Goal: Task Accomplishment & Management: Manage account settings

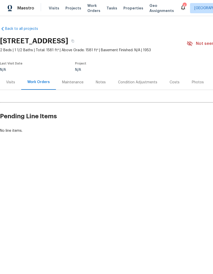
click at [12, 84] on div "Visits" at bounding box center [10, 82] width 9 height 5
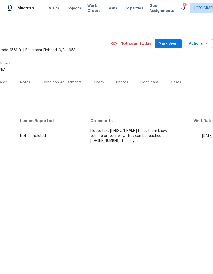
scroll to position [0, 75]
click at [198, 44] on span "Actions" at bounding box center [198, 44] width 20 height 6
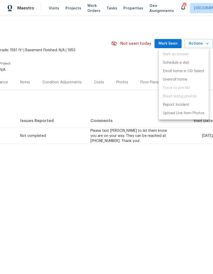
click at [189, 19] on div at bounding box center [106, 137] width 213 height 274
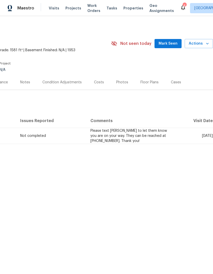
click at [168, 12] on div "Visits Projects Work Orders Tasks Properties Geo Assignments" at bounding box center [114, 8] width 131 height 10
click at [180, 9] on icon at bounding box center [183, 7] width 6 height 6
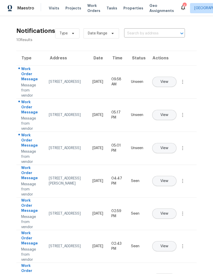
click at [176, 144] on button "View" at bounding box center [164, 148] width 24 height 10
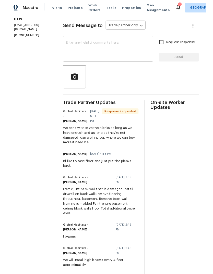
scroll to position [71, 0]
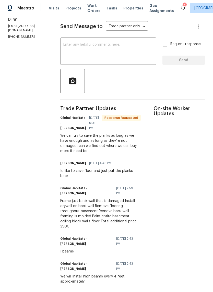
click at [117, 58] on textarea at bounding box center [108, 52] width 90 height 18
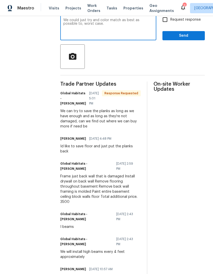
scroll to position [101, 0]
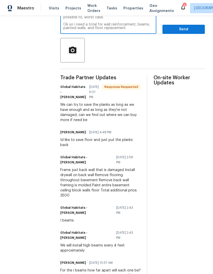
click at [125, 22] on textarea "We could just try and color match as best as possible to, worst case. Ok so i n…" at bounding box center [108, 21] width 90 height 18
click at [127, 23] on textarea "We could just try and color match as best as possible to, worst case. Ok so i n…" at bounding box center [108, 21] width 90 height 18
click at [91, 29] on textarea "We could just try and color match as best as possible to, worst case. Ok so i n…" at bounding box center [108, 21] width 90 height 18
click at [93, 29] on textarea "We could just try and color match as best as possible to, worst case. Ok so i n…" at bounding box center [108, 21] width 90 height 18
click at [93, 28] on textarea "We could just try and color match as best as possible to, worst case. Ok so i n…" at bounding box center [108, 21] width 90 height 18
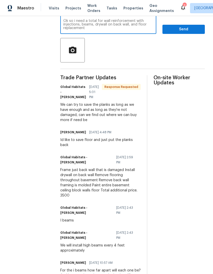
scroll to position [4, 0]
click at [143, 30] on textarea "We could just try and color match as best as possible to, worst case. Ok so i n…" at bounding box center [108, 21] width 90 height 18
type textarea "We could just try and color match as best as possible to, worst case. Ok so i n…"
click at [194, 34] on button "Send" at bounding box center [183, 29] width 42 height 9
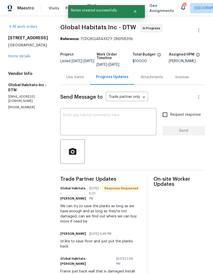
scroll to position [0, 0]
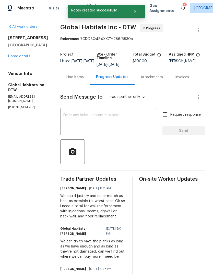
click at [180, 8] on icon at bounding box center [183, 7] width 6 height 6
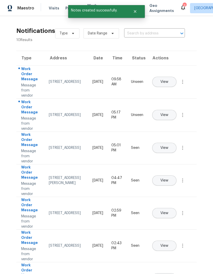
click at [168, 113] on span "View" at bounding box center [164, 115] width 8 height 4
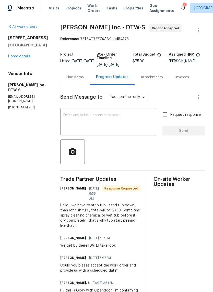
click at [78, 77] on div "Line Items" at bounding box center [74, 77] width 17 height 5
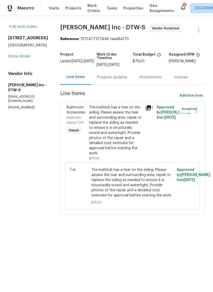
click at [149, 109] on icon at bounding box center [148, 107] width 5 height 5
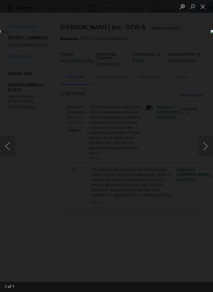
click at [201, 7] on button "Close lightbox" at bounding box center [202, 6] width 10 height 9
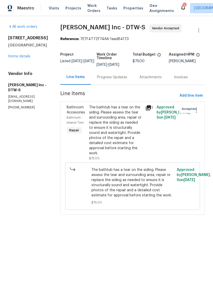
click at [112, 79] on div "Progress Updates" at bounding box center [112, 77] width 30 height 5
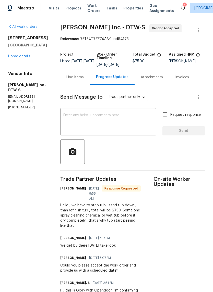
click at [18, 61] on div "All work orders 23880 Moritz St Oak Park, MI 48237 Home details Vendor Info Mic…" at bounding box center [28, 66] width 40 height 85
click at [26, 52] on div "23880 Moritz St Oak Park, MI 48237 Home details" at bounding box center [28, 46] width 40 height 23
click at [24, 57] on link "Home details" at bounding box center [19, 57] width 22 height 4
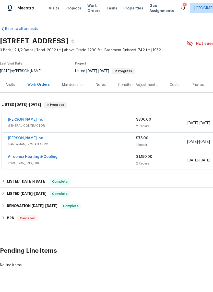
click at [180, 5] on icon at bounding box center [183, 7] width 6 height 6
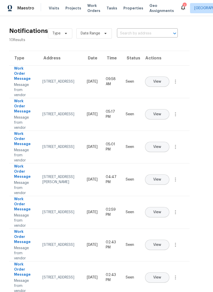
scroll to position [0, 7]
click at [127, 8] on span "Properties" at bounding box center [133, 8] width 20 height 5
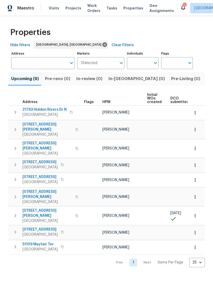
click at [203, 85] on button "Listed (18)" at bounding box center [216, 78] width 27 height 13
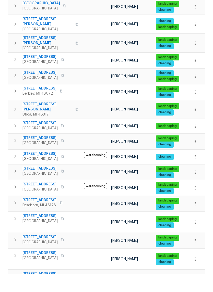
click at [43, 120] on span "11040 Messmore Rd" at bounding box center [47, 125] width 50 height 10
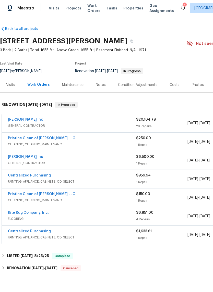
click at [192, 84] on div "Photos" at bounding box center [197, 84] width 12 height 5
click at [130, 41] on icon "button" at bounding box center [131, 40] width 3 height 3
